Goal: Information Seeking & Learning: Learn about a topic

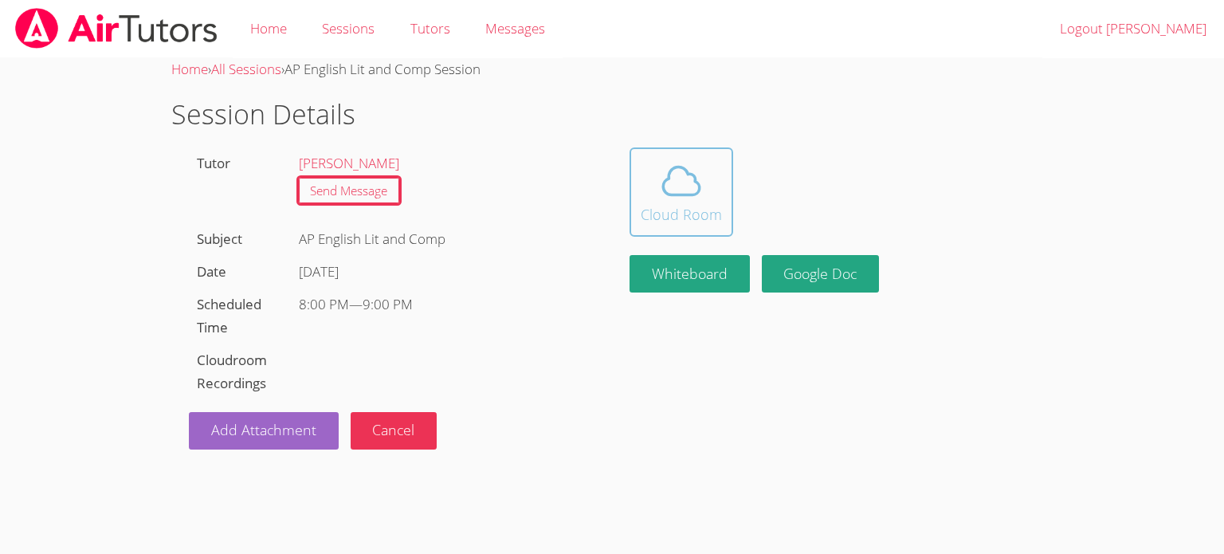
click at [673, 168] on icon at bounding box center [681, 181] width 37 height 28
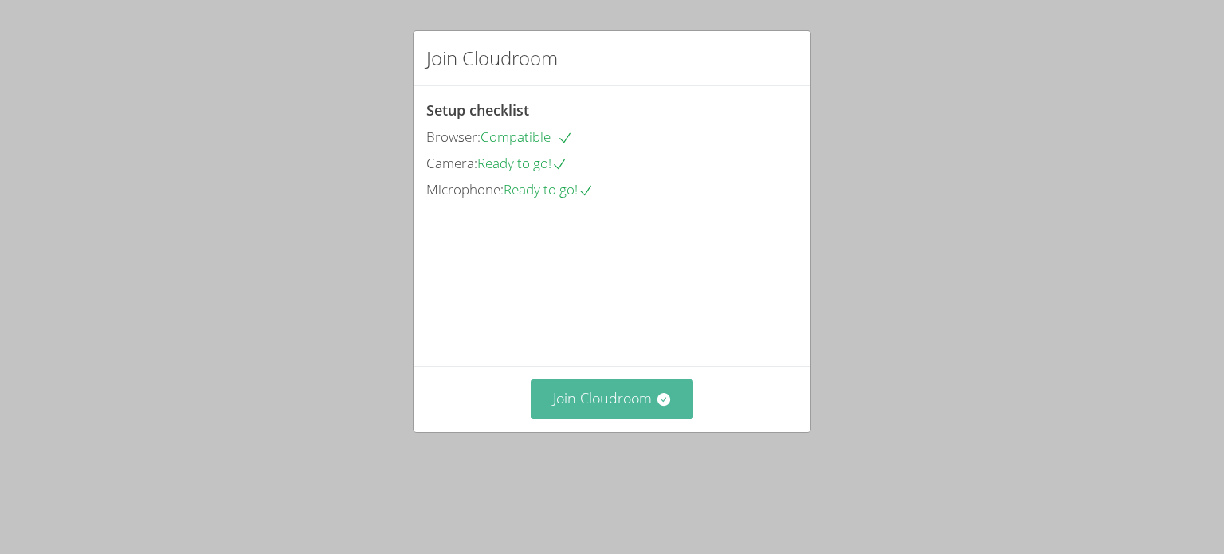
click at [661, 406] on icon at bounding box center [663, 399] width 13 height 13
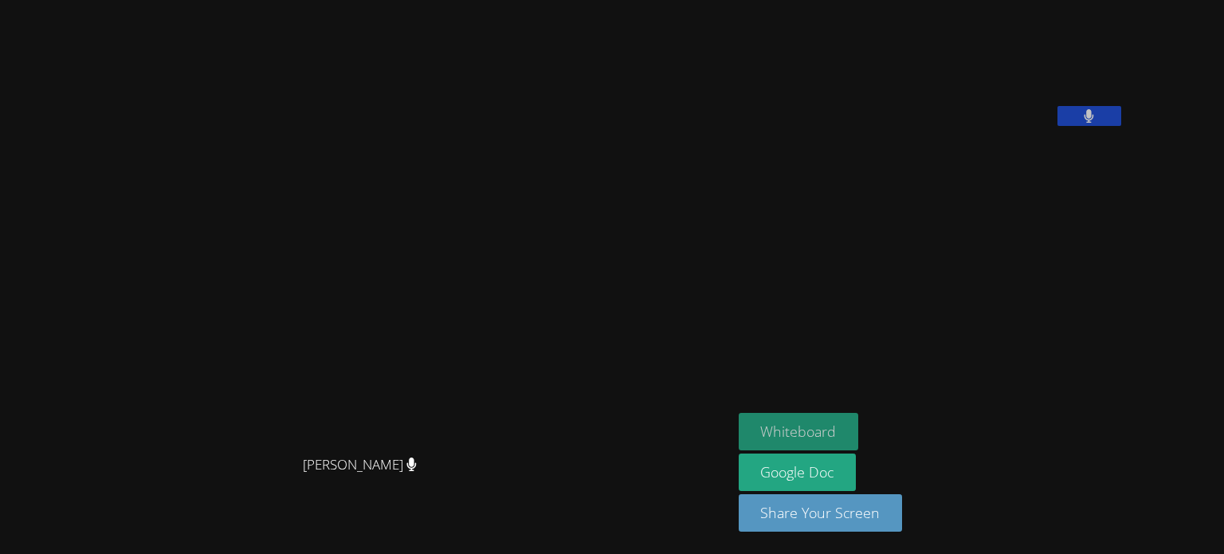
click at [836, 427] on button "Whiteboard" at bounding box center [799, 431] width 120 height 37
click at [739, 430] on button "Whiteboard" at bounding box center [799, 431] width 120 height 37
click at [324, 379] on video at bounding box center [365, 245] width 239 height 405
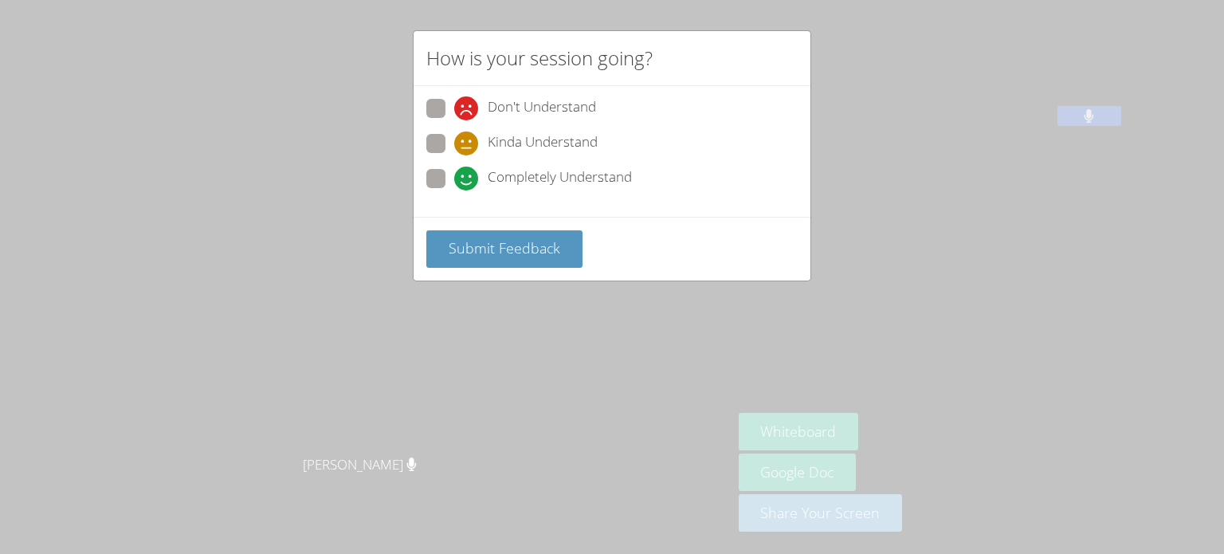
click at [445, 186] on label "Completely Understand" at bounding box center [529, 180] width 206 height 22
click at [454, 182] on input "Completely Understand" at bounding box center [461, 176] width 14 height 14
radio input "true"
click at [484, 253] on span "Submit Feedback" at bounding box center [505, 247] width 112 height 19
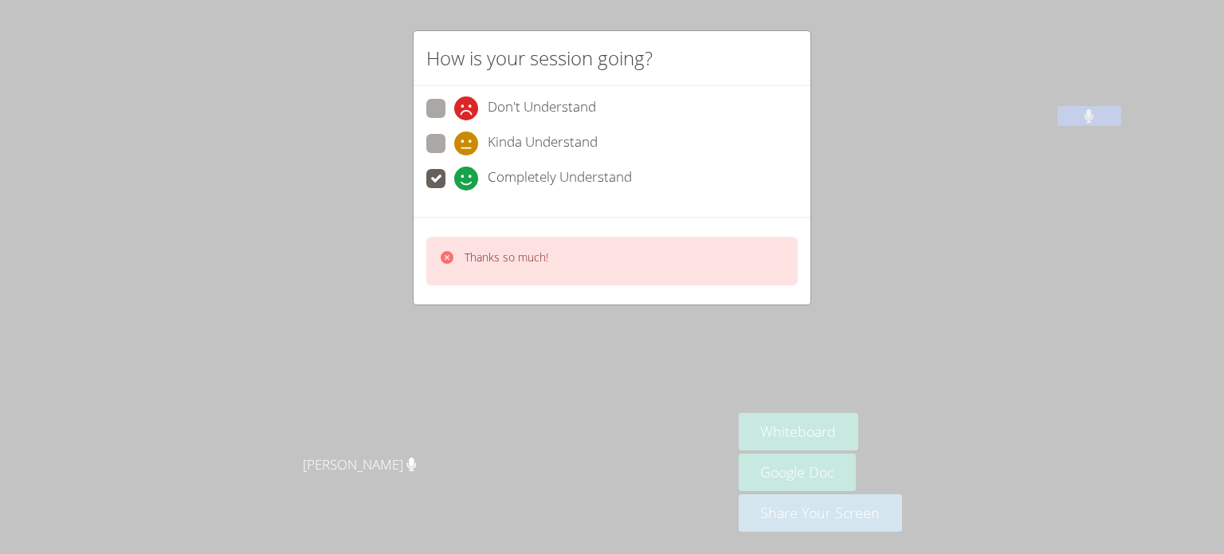
click at [586, 302] on div "Thanks so much!" at bounding box center [612, 261] width 397 height 88
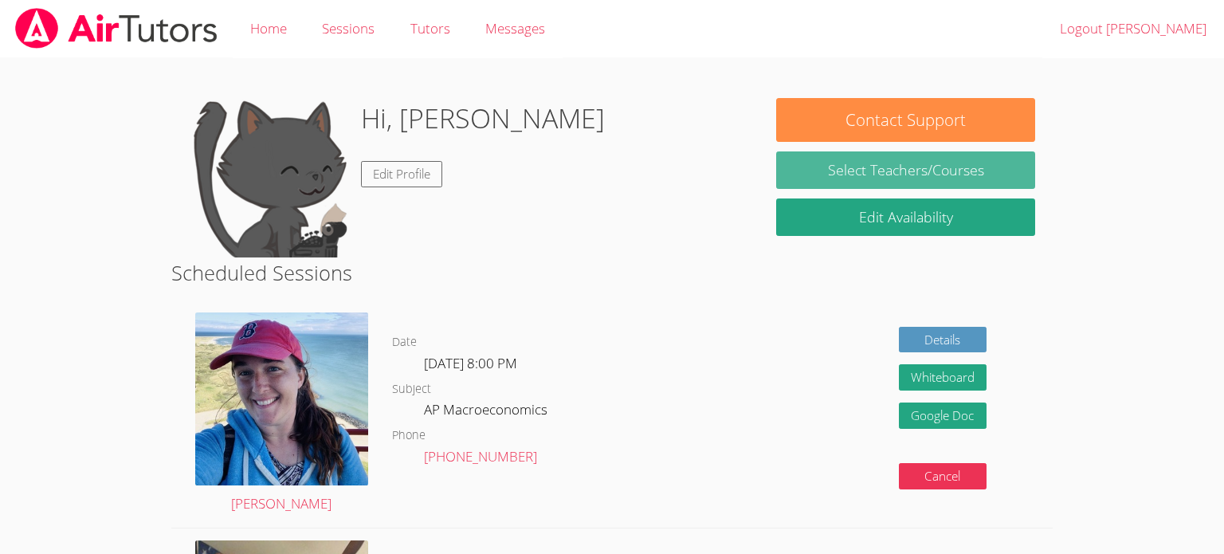
click at [975, 169] on link "Select Teachers/Courses" at bounding box center [905, 169] width 258 height 37
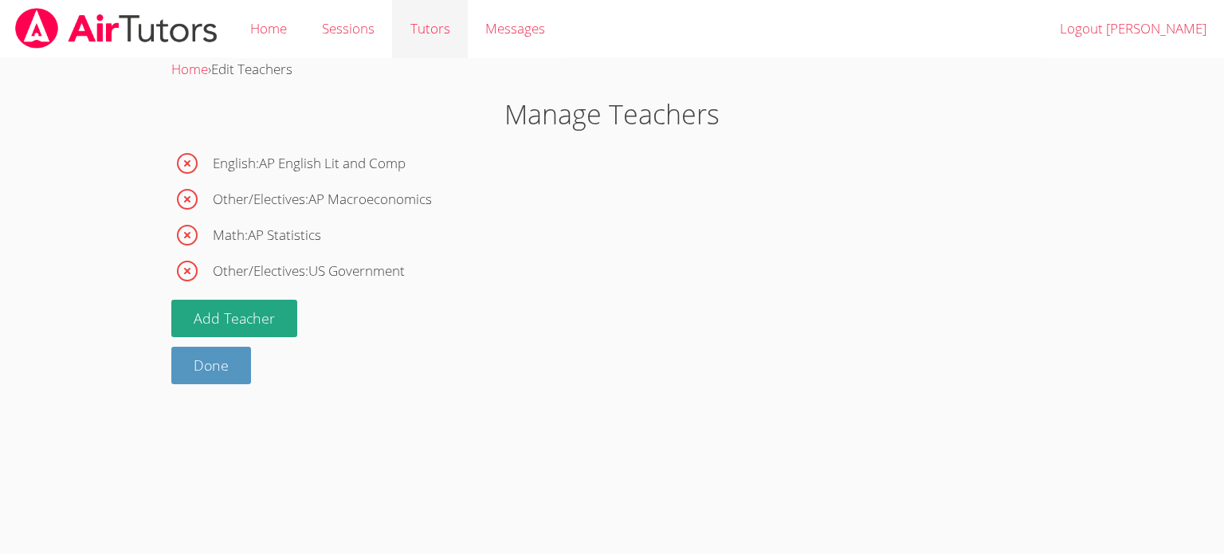
click at [431, 13] on link "Tutors" at bounding box center [429, 29] width 75 height 58
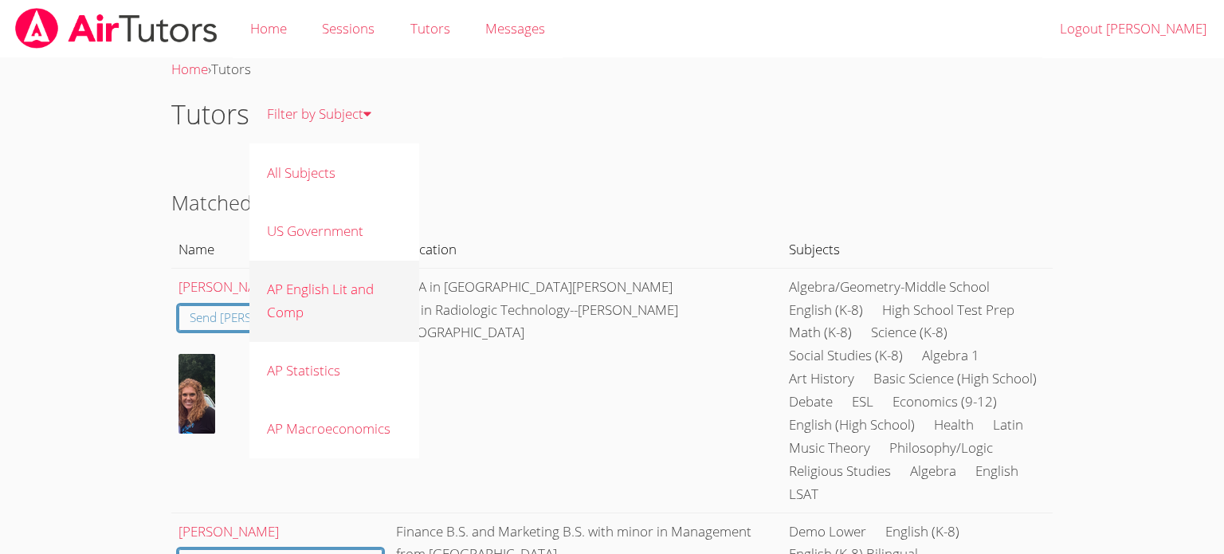
click at [352, 301] on link "AP English Lit and Comp" at bounding box center [334, 301] width 170 height 81
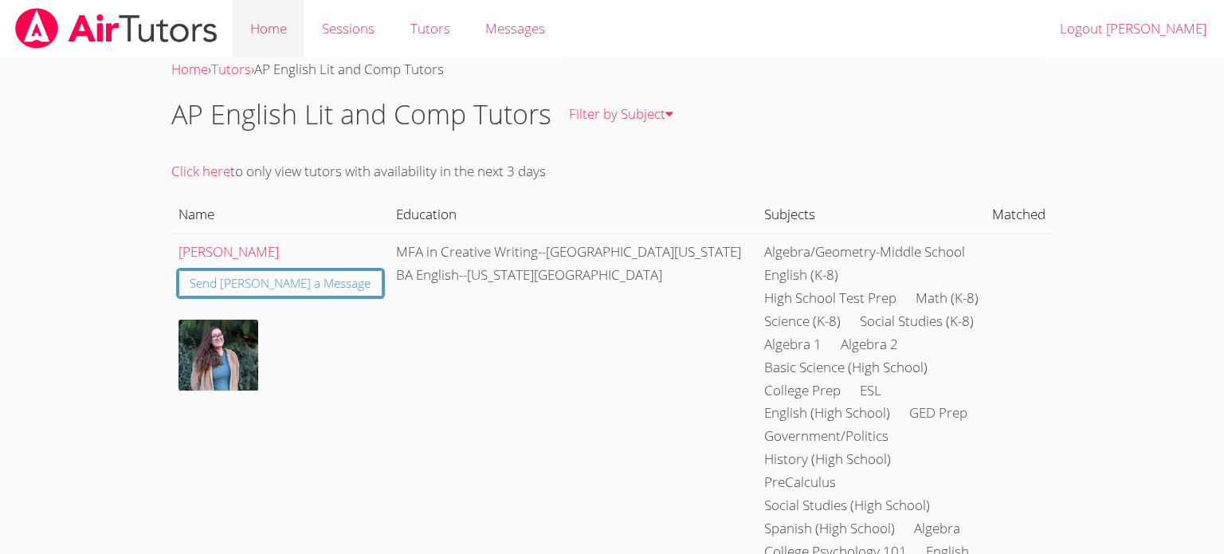
click at [277, 38] on link "Home" at bounding box center [269, 29] width 72 height 58
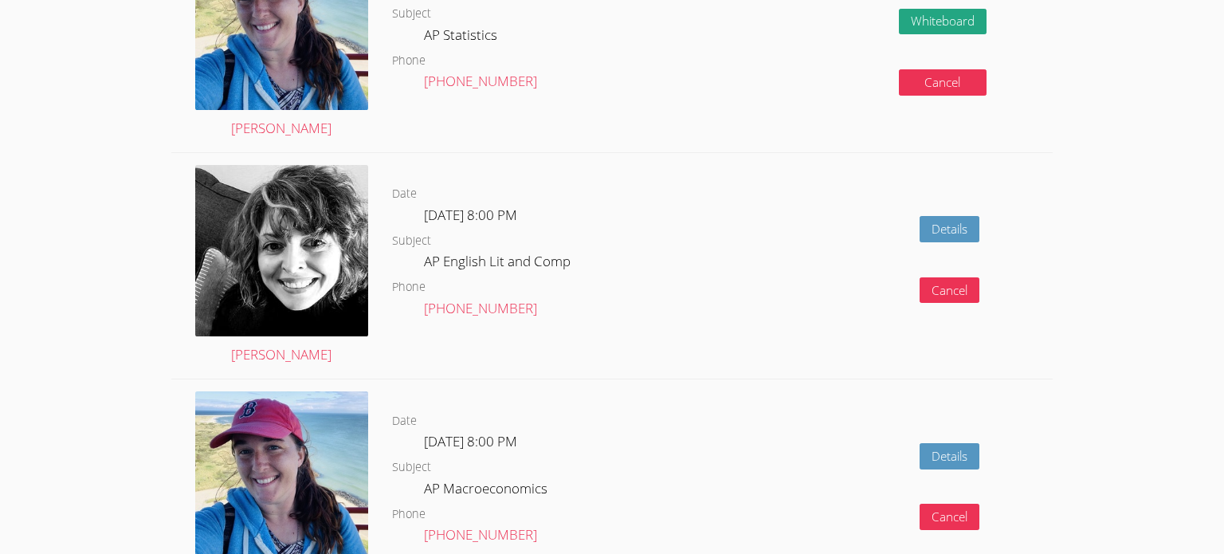
scroll to position [1863, 0]
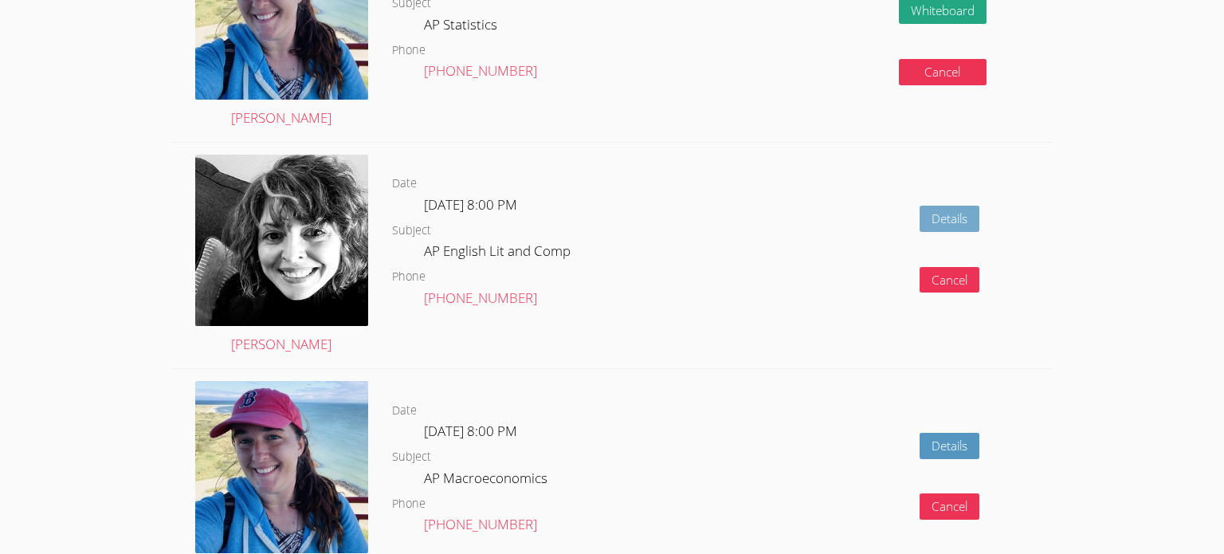
click at [945, 209] on link "Details" at bounding box center [950, 219] width 60 height 26
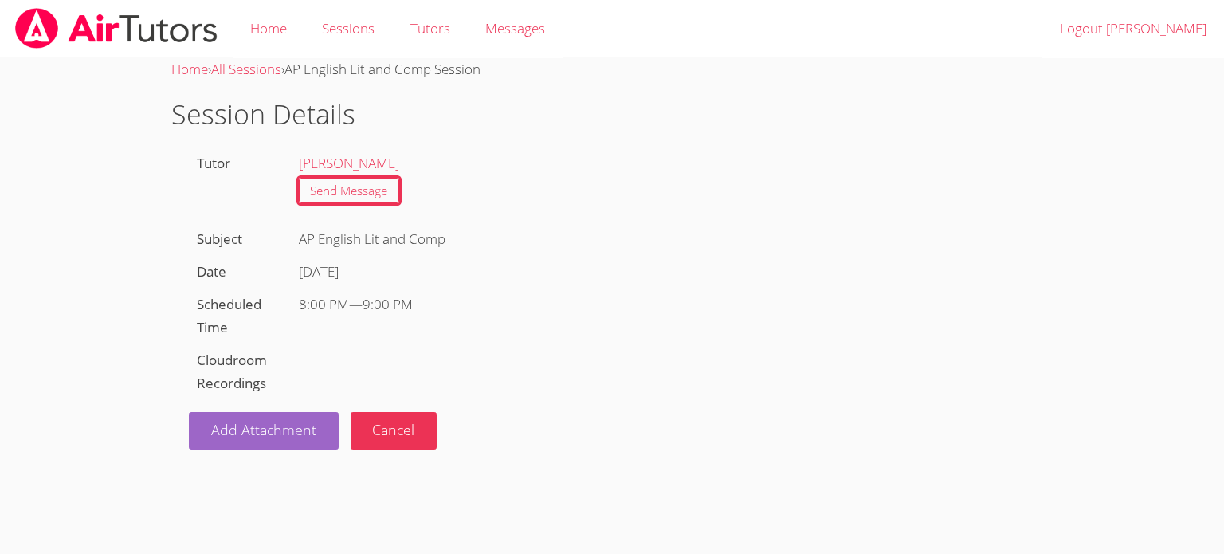
click at [208, 155] on label "Tutor" at bounding box center [213, 163] width 33 height 18
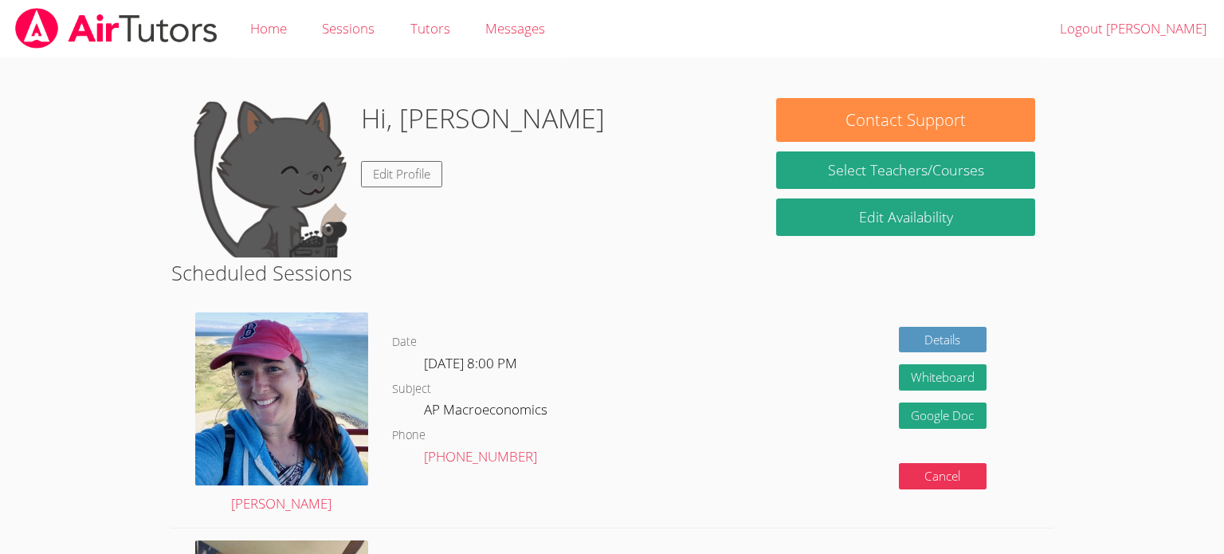
scroll to position [1863, 0]
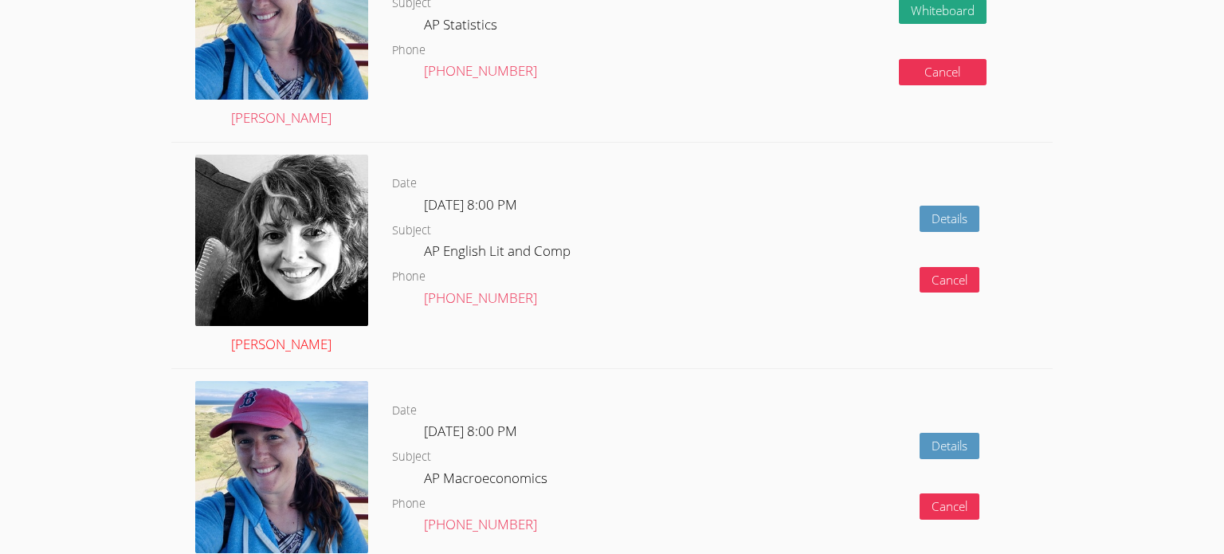
click at [312, 279] on img at bounding box center [281, 240] width 172 height 171
